Goal: Task Accomplishment & Management: Manage account settings

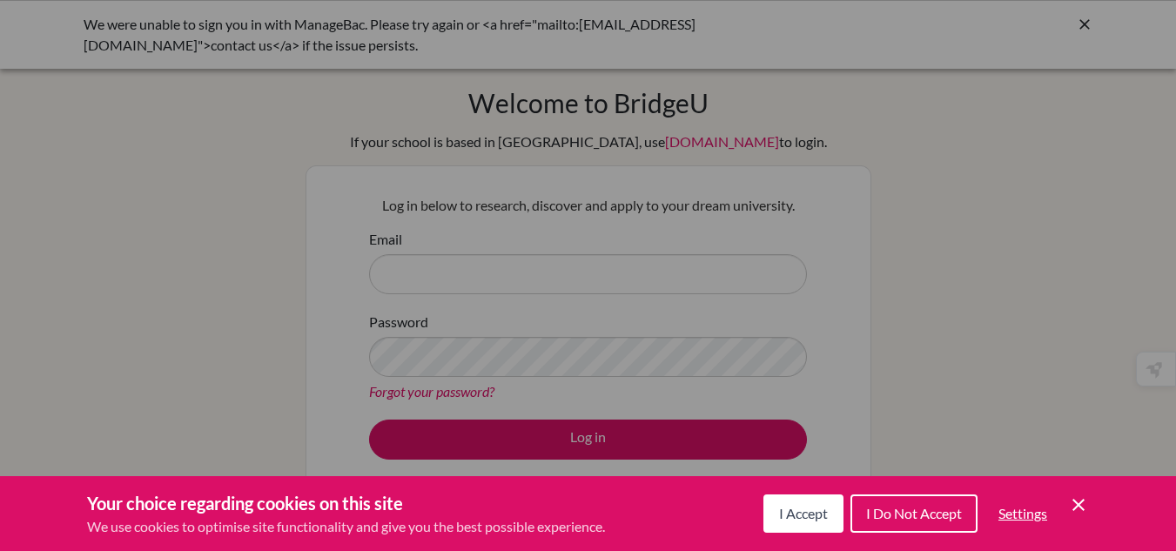
click at [796, 506] on span "I Accept" at bounding box center [803, 513] width 49 height 17
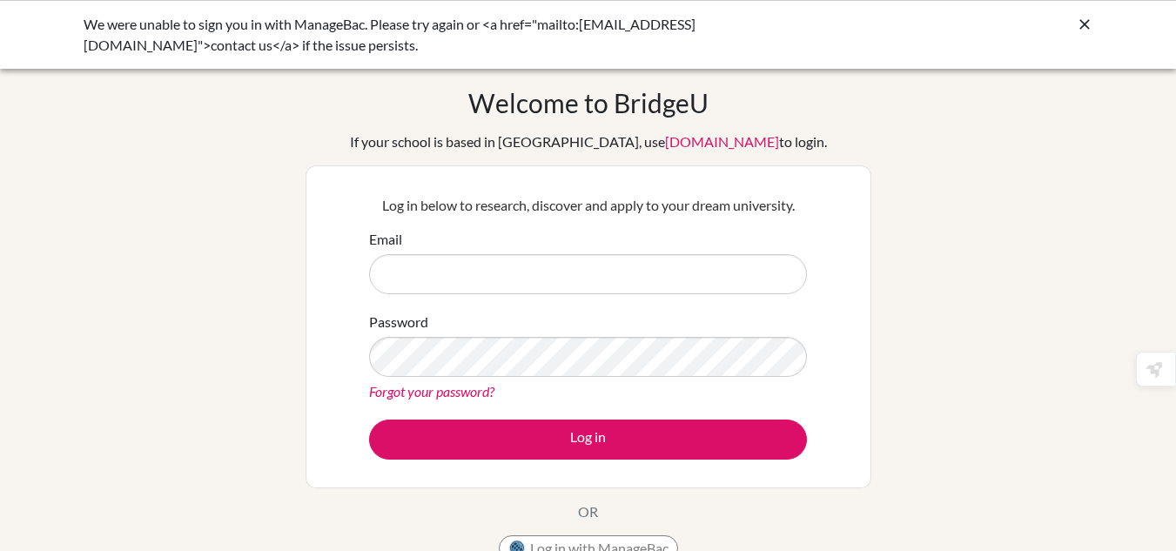
drag, startPoint x: 562, startPoint y: 297, endPoint x: 599, endPoint y: 272, distance: 44.4
click at [599, 272] on form "Email Password Forgot your password? Log in" at bounding box center [588, 344] width 438 height 231
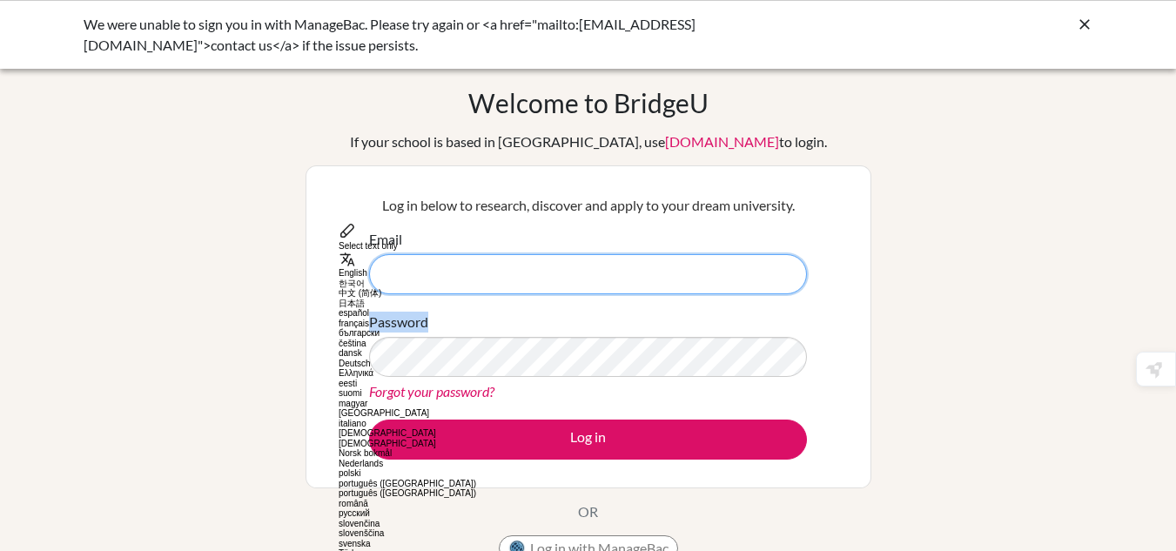
click at [599, 272] on input "Email" at bounding box center [588, 274] width 438 height 40
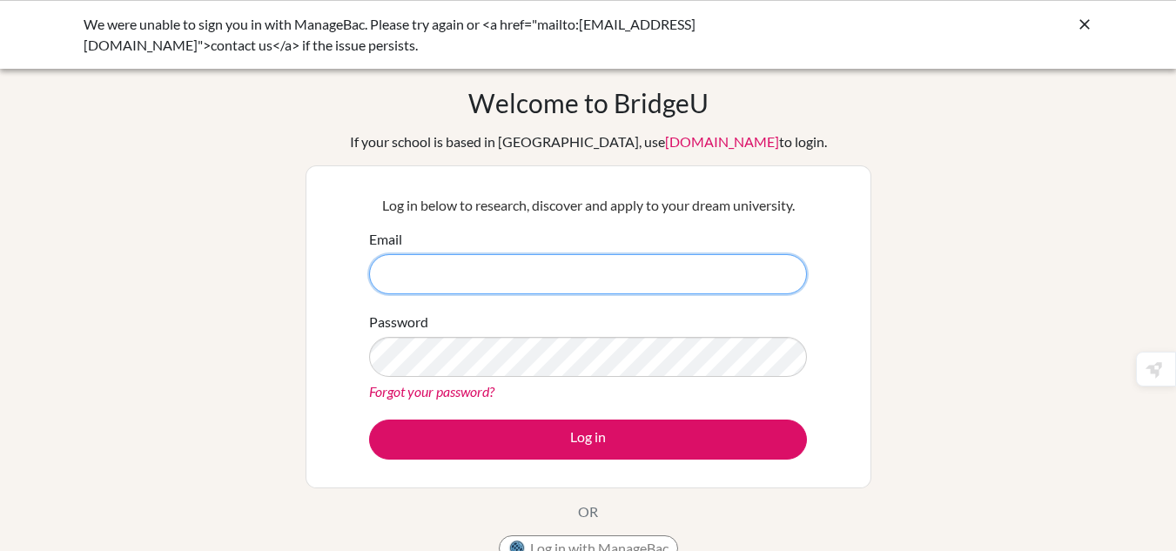
type input "maesya_2107063@mis.sch.id"
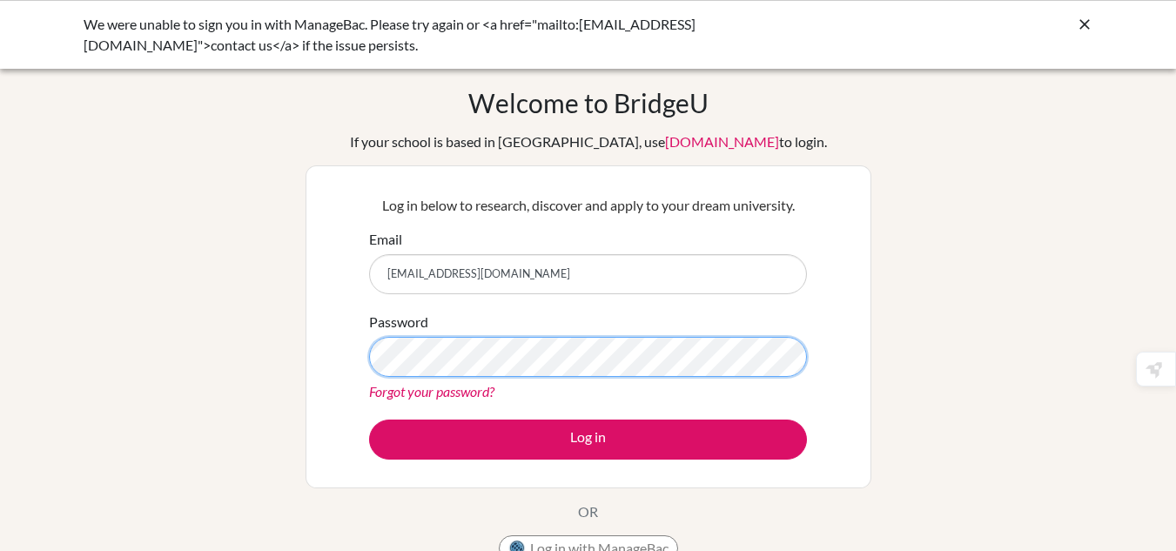
click at [369, 419] on button "Log in" at bounding box center [588, 439] width 438 height 40
